Goal: Manage account settings

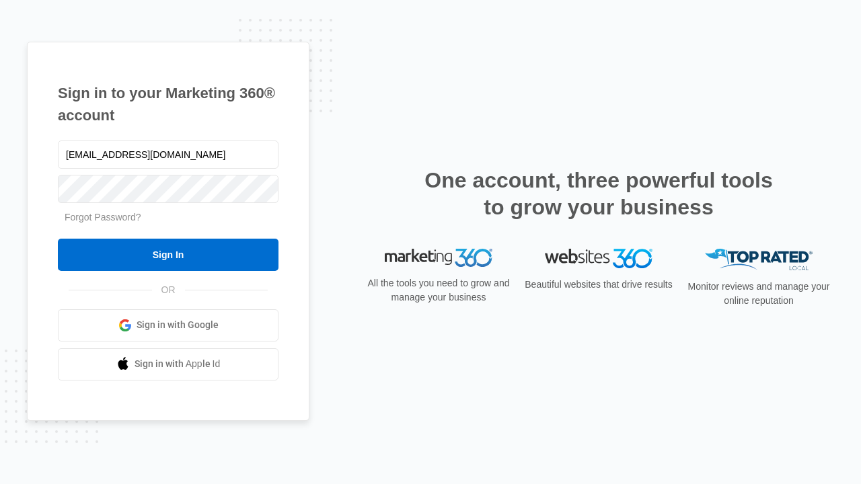
type input "dankie614@gmail.com"
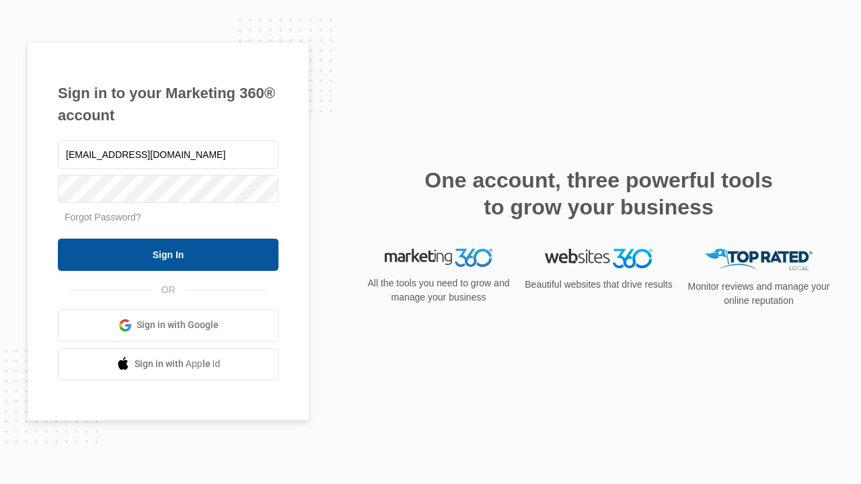
click at [168, 254] on input "Sign In" at bounding box center [168, 255] width 221 height 32
